Goal: Task Accomplishment & Management: Complete application form

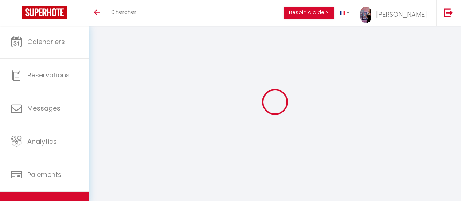
select select "3"
select select "2"
select select "1"
select select
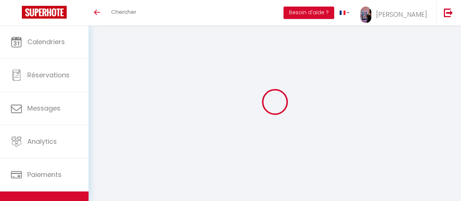
select select "28"
type input "Suite du Baron - Petit déjeuner, [PERSON_NAME], Nigloland à 5 min"
type input "[PERSON_NAME]"
type input "Keomanivong"
type input "[STREET_ADDRESS]"
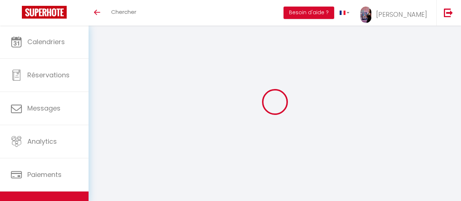
type input "10140"
type input "BOSSANCOURT"
select select "bnb"
select select "2"
type input "195"
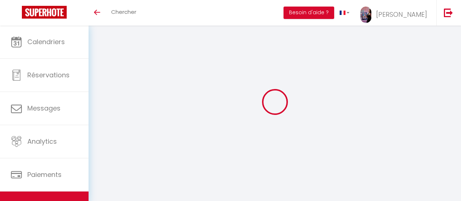
type input "10"
type input "45"
type input "150"
select select
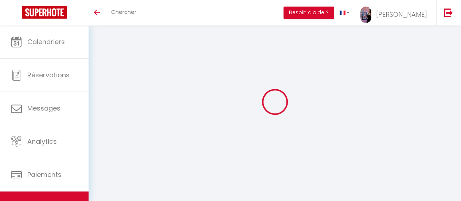
select select
type input "[STREET_ADDRESS]"
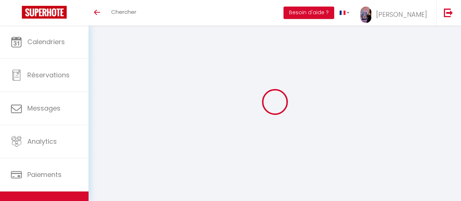
type input "10140"
type input "[GEOGRAPHIC_DATA]"
type input "[EMAIL_ADDRESS][DOMAIN_NAME]"
select select "14515"
checkbox input "false"
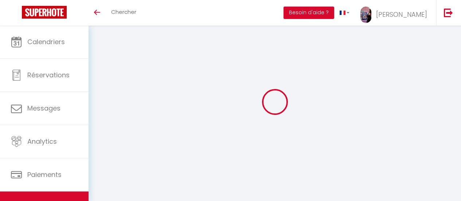
checkbox input "true"
checkbox input "false"
type input "0"
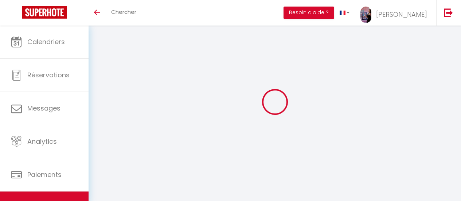
type input "0"
select select
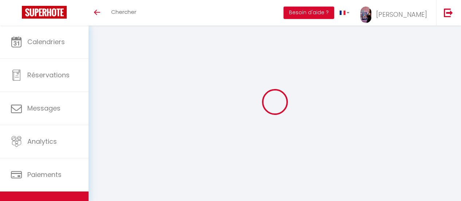
select select
checkbox input "false"
checkbox input "true"
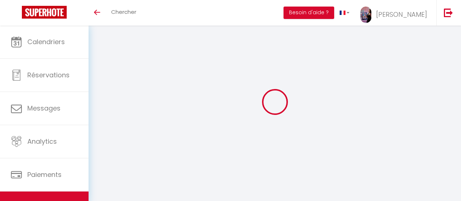
checkbox input "true"
checkbox input "false"
select select
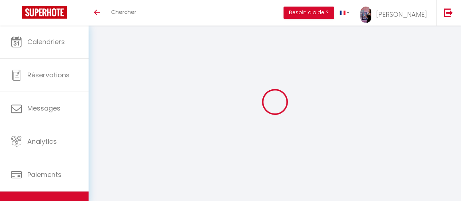
select select
checkbox input "false"
checkbox input "true"
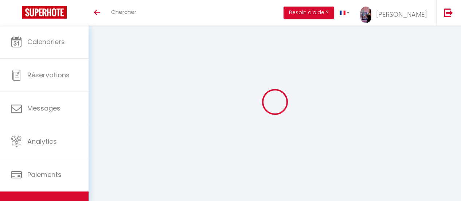
checkbox input "true"
checkbox input "false"
select select
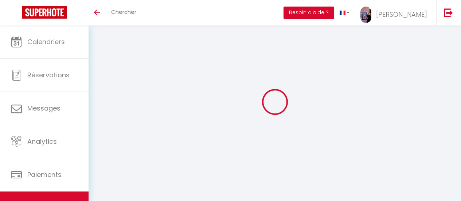
select select
checkbox input "false"
checkbox input "true"
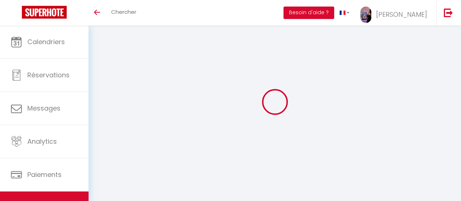
checkbox input "true"
checkbox input "false"
checkbox input "true"
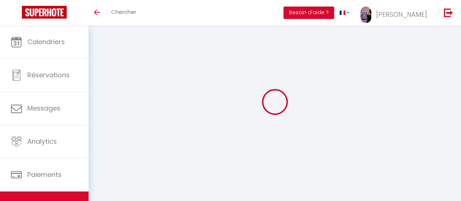
checkbox input "false"
checkbox input "true"
checkbox input "false"
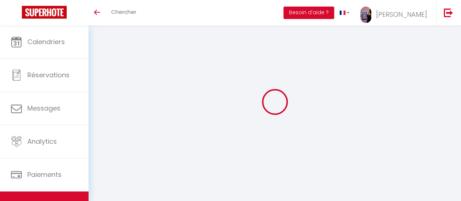
select select "16:00"
select select "23:45"
select select "10:00"
select select "30"
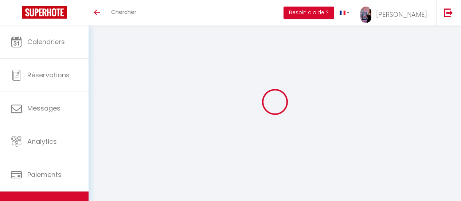
select select "12:00"
